Goal: Entertainment & Leisure: Consume media (video, audio)

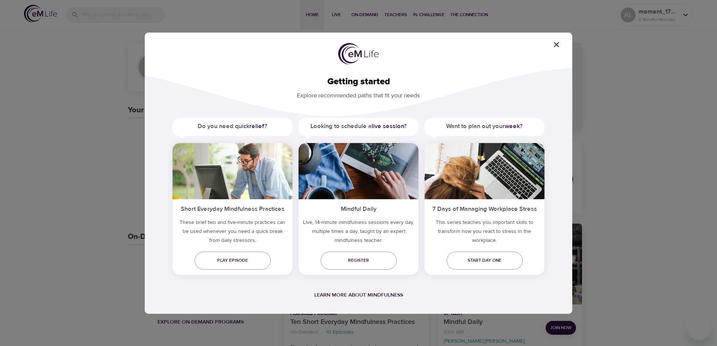
click at [557, 43] on icon "button" at bounding box center [556, 44] width 5 height 5
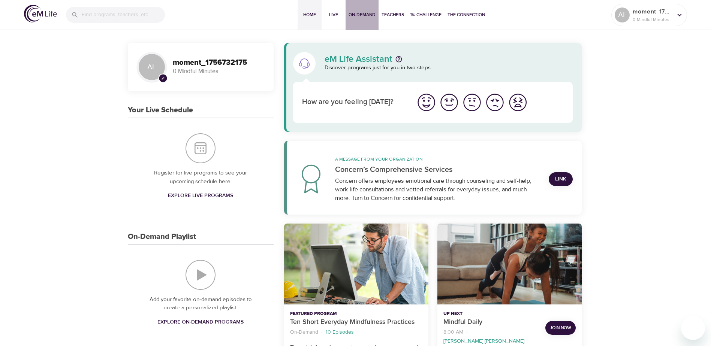
click at [356, 14] on span "On-Demand" at bounding box center [362, 15] width 27 height 8
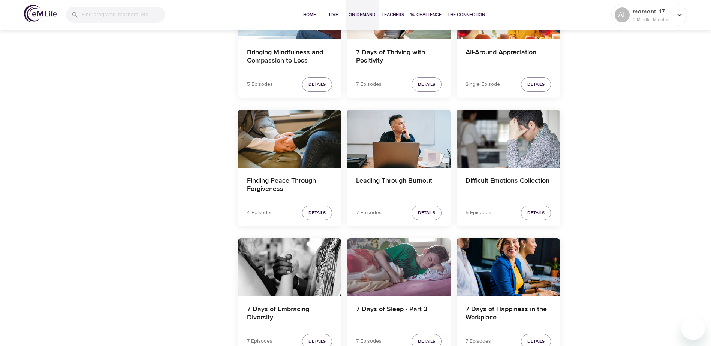
scroll to position [562, 0]
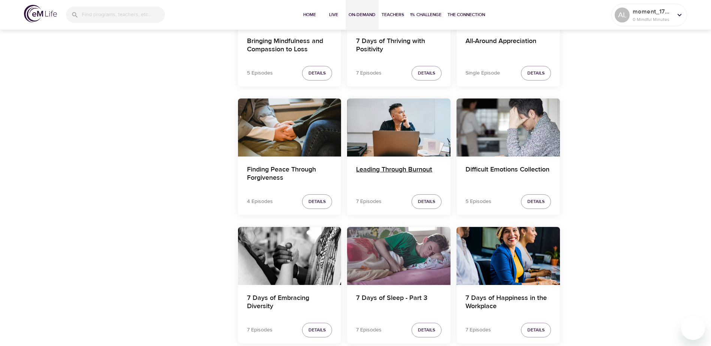
click at [383, 170] on h4 "Leading Through Burnout" at bounding box center [398, 175] width 85 height 18
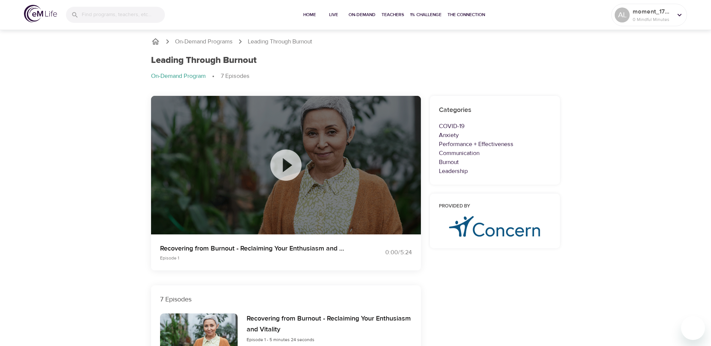
click at [285, 166] on icon at bounding box center [285, 165] width 37 height 37
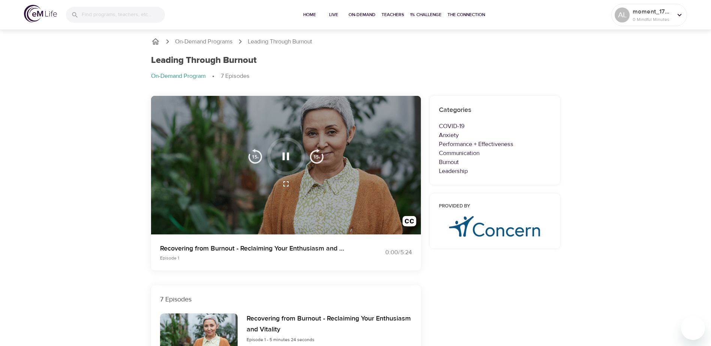
click at [283, 156] on icon "button" at bounding box center [286, 156] width 7 height 7
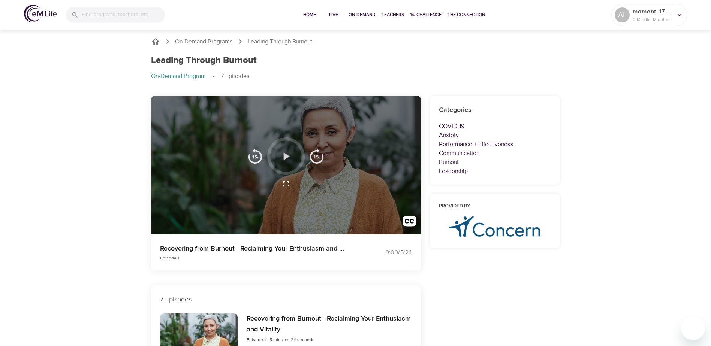
click at [288, 155] on icon "button" at bounding box center [285, 156] width 13 height 13
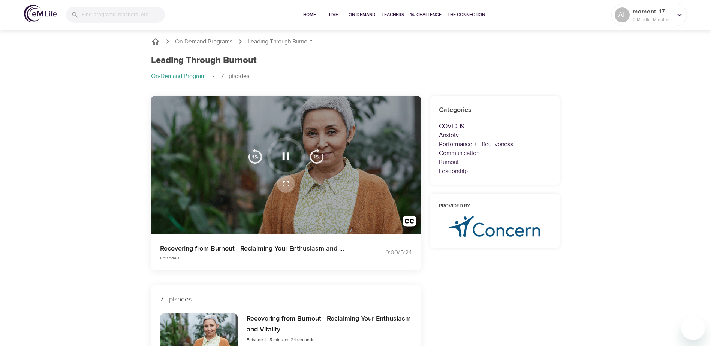
click at [285, 181] on icon "button" at bounding box center [285, 184] width 9 height 9
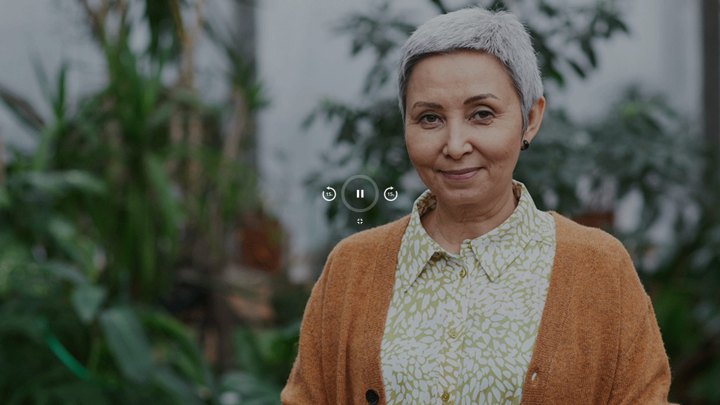
click at [506, 257] on div at bounding box center [360, 202] width 720 height 405
